Goal: Book appointment/travel/reservation

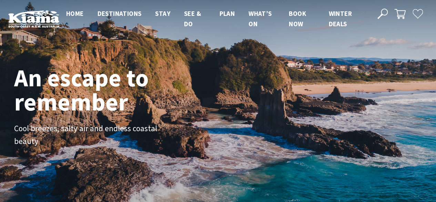
scroll to position [118, 441]
click at [298, 24] on link "Book now" at bounding box center [297, 18] width 17 height 19
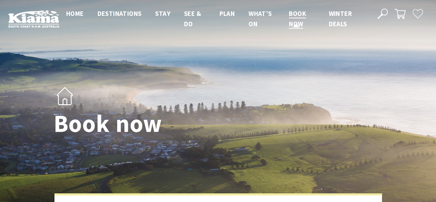
select select "3"
select select "2"
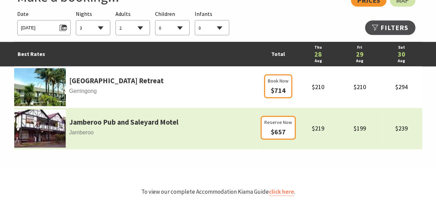
scroll to position [448, 0]
